Goal: Subscribe to service/newsletter: Subscribe to service/newsletter

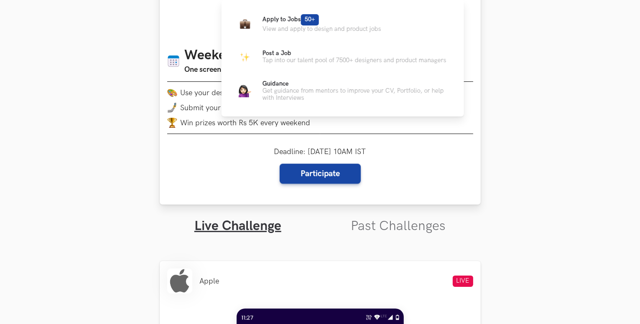
scroll to position [97, 0]
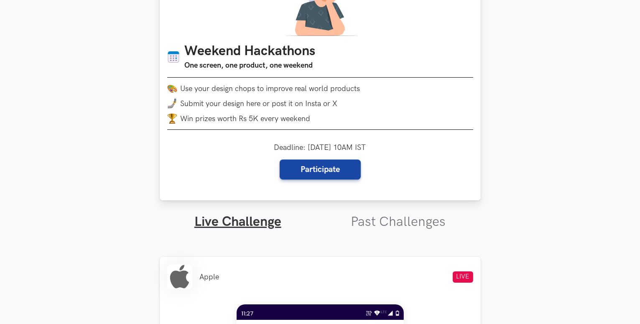
scroll to position [94, 0]
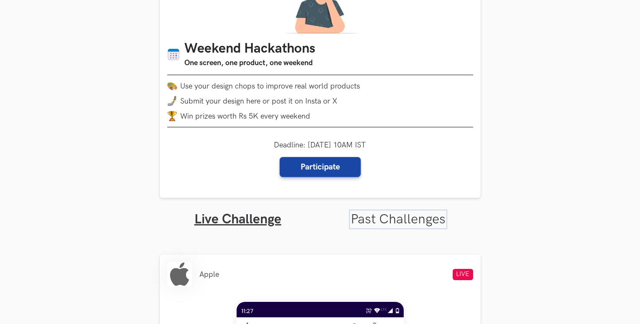
click at [380, 216] on link "Past Challenges" at bounding box center [398, 220] width 95 height 16
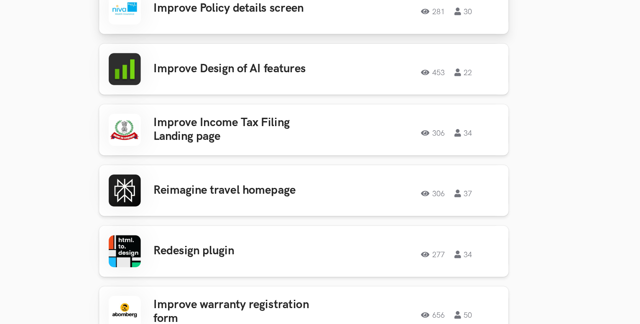
scroll to position [292, 0]
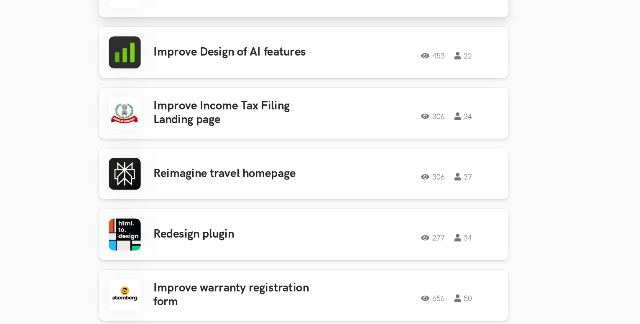
click at [292, 143] on link "Improve Income Tax Filing Landing page 306 34 306 34" at bounding box center [320, 159] width 321 height 40
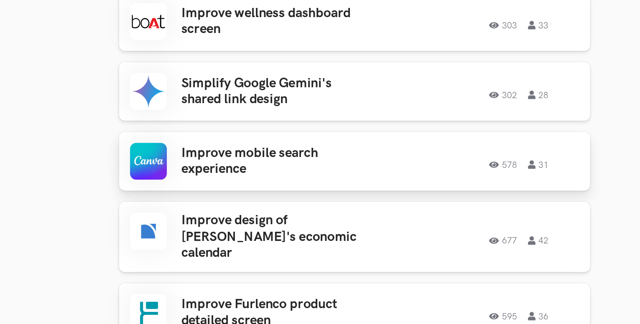
scroll to position [676, 0]
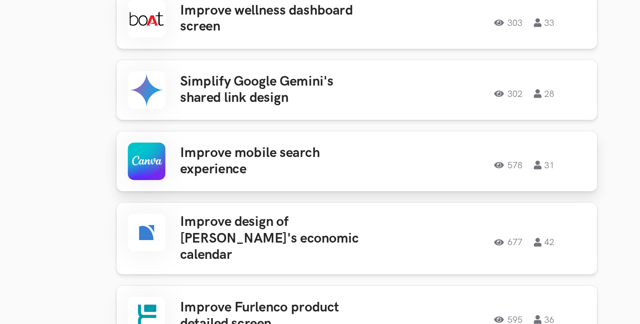
click at [240, 155] on h3 "Improve mobile search experience" at bounding box center [267, 156] width 130 height 22
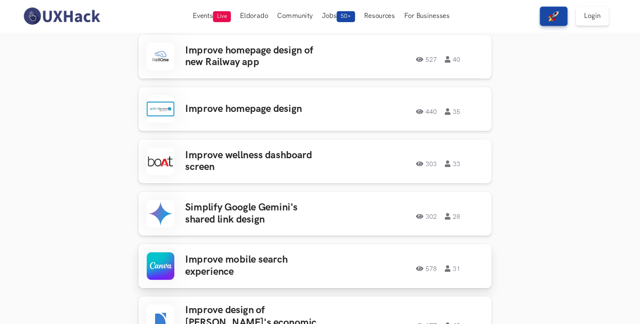
scroll to position [589, 0]
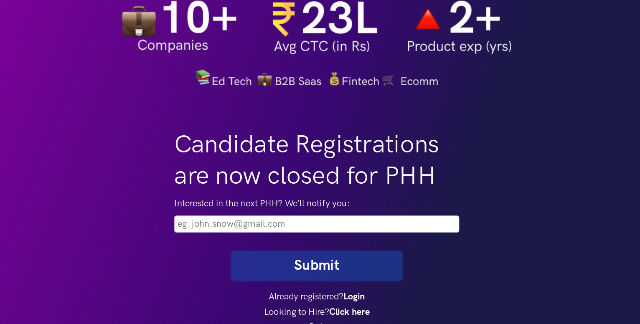
scroll to position [71, 0]
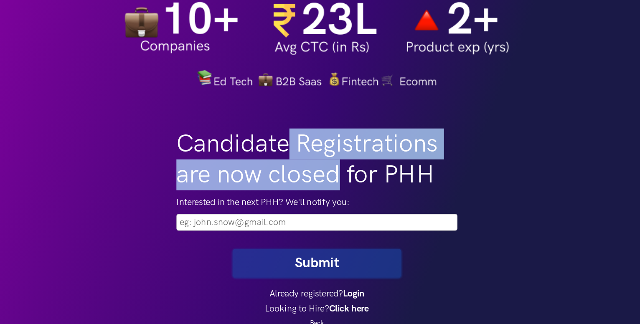
drag, startPoint x: 301, startPoint y: 140, endPoint x: 334, endPoint y: 168, distance: 42.7
click at [334, 168] on h1 "Candidate Registrations are now closed for PHH" at bounding box center [320, 148] width 209 height 46
drag, startPoint x: 334, startPoint y: 168, endPoint x: 310, endPoint y: 142, distance: 35.2
click at [310, 142] on h1 "Candidate Registrations are now closed for PHH" at bounding box center [320, 148] width 209 height 46
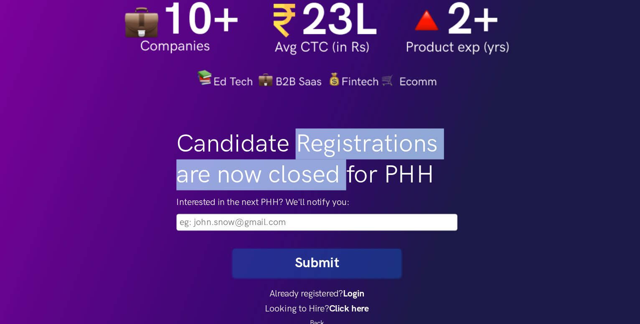
click at [310, 142] on h1 "Candidate Registrations are now closed for PHH" at bounding box center [320, 148] width 209 height 46
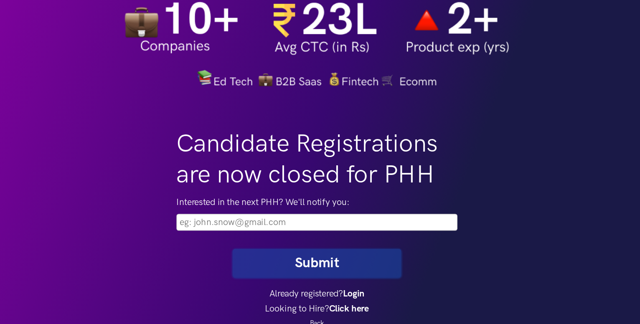
click at [281, 197] on input "email" at bounding box center [320, 195] width 209 height 13
type input "asharpushti@gmail.com"
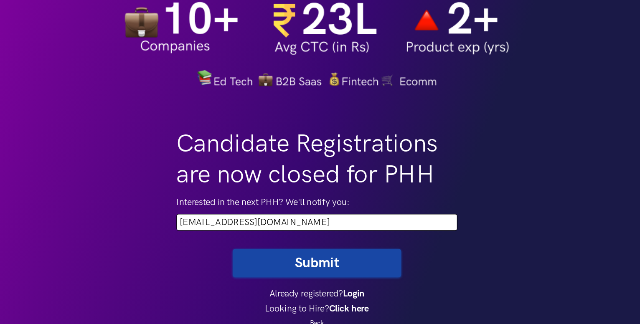
click at [311, 220] on button "Submit" at bounding box center [320, 225] width 125 height 21
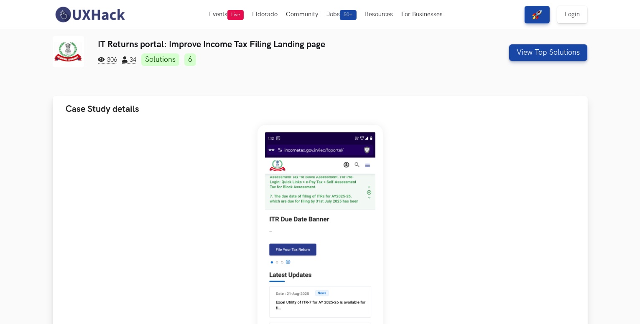
scroll to position [2, 0]
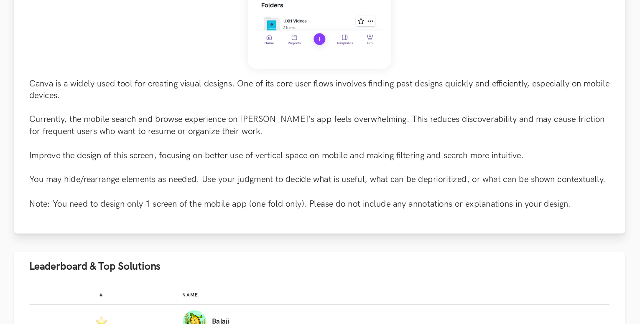
scroll to position [324, 0]
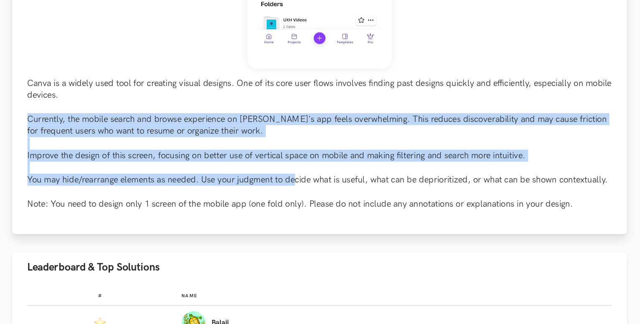
drag, startPoint x: 281, startPoint y: 112, endPoint x: 302, endPoint y: 165, distance: 57.3
click at [302, 165] on p "Canva is a widely used tool for creating visual designs. One of its core user f…" at bounding box center [320, 127] width 508 height 116
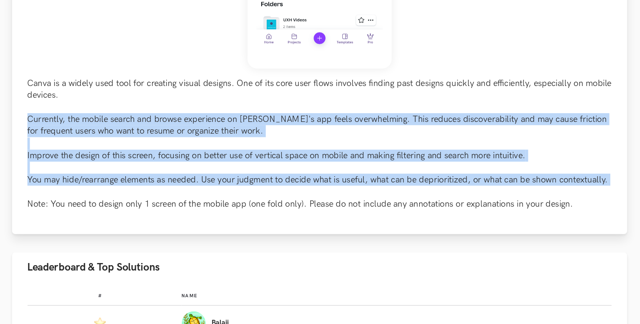
click at [302, 165] on p "Canva is a widely used tool for creating visual designs. One of its core user f…" at bounding box center [320, 127] width 508 height 116
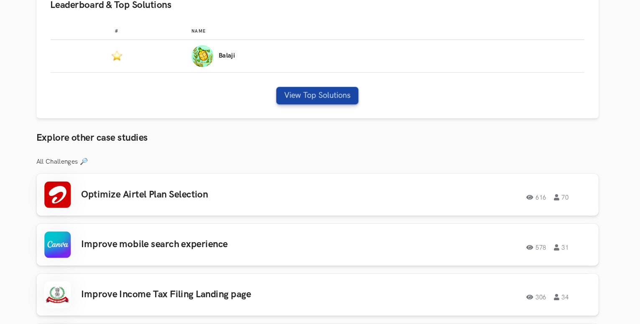
scroll to position [543, 0]
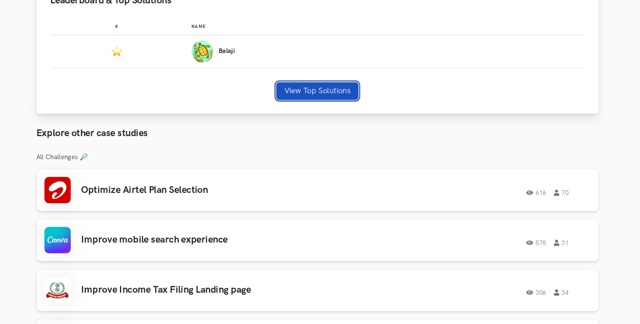
click at [329, 101] on button "View Top Solutions" at bounding box center [320, 102] width 78 height 17
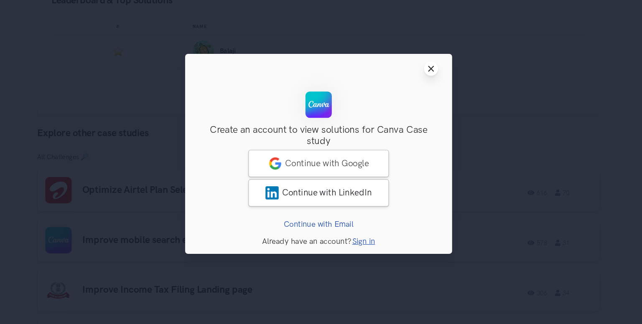
click at [432, 77] on button "Close modal window" at bounding box center [427, 80] width 13 height 13
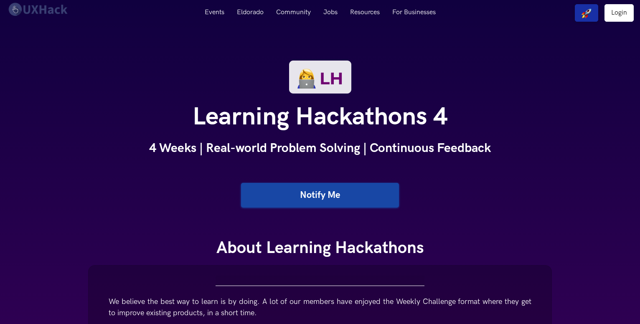
click at [365, 189] on link "Notify Me" at bounding box center [320, 195] width 158 height 25
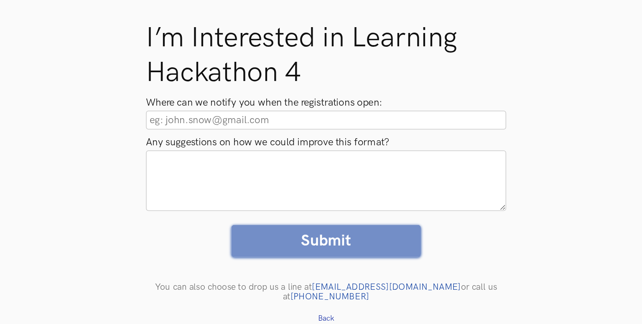
click at [278, 142] on input "Where can we notify you when the registrations open:" at bounding box center [321, 136] width 238 height 13
click at [278, 137] on input "Where can we notify you when the registrations open:" at bounding box center [321, 136] width 238 height 13
click at [277, 140] on input "Where can we notify you when the registrations open:" at bounding box center [321, 136] width 238 height 13
type input "asharpushti@gmail.com"
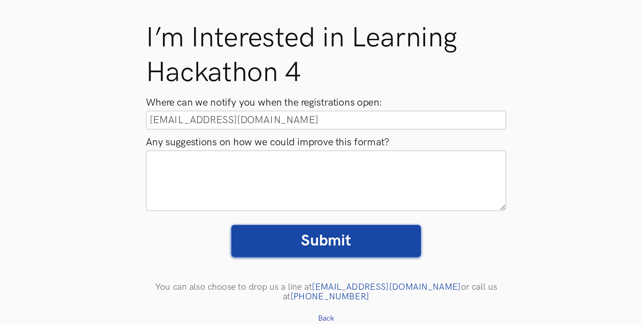
click at [316, 227] on div "Submit Submitting details..." at bounding box center [321, 222] width 251 height 32
click at [312, 215] on input "Submit" at bounding box center [320, 216] width 125 height 21
